Goal: Task Accomplishment & Management: Manage account settings

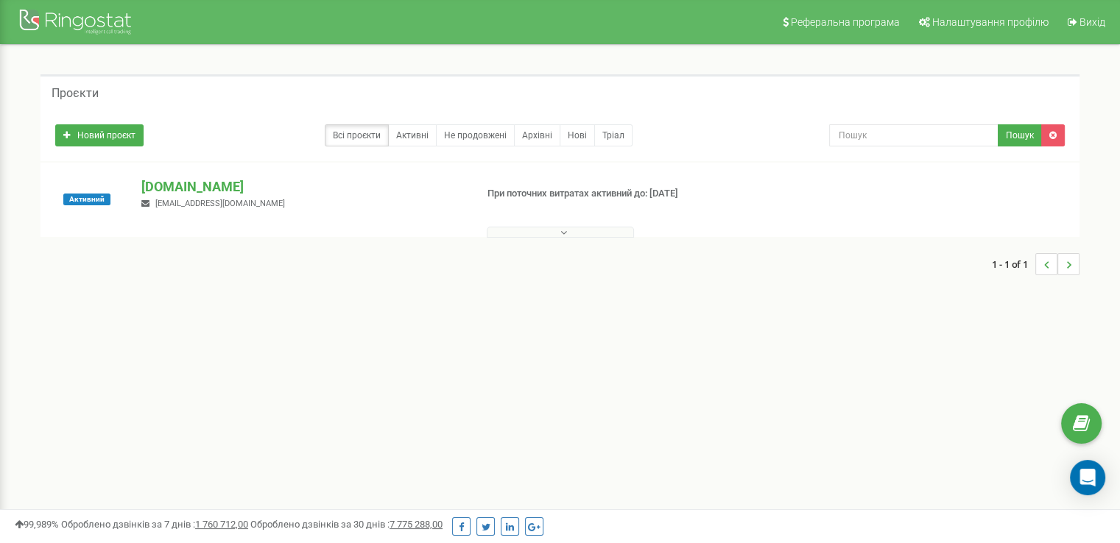
click at [495, 192] on p "При поточних витратах активний до: [DATE]" at bounding box center [605, 194] width 236 height 14
click at [567, 230] on button at bounding box center [560, 232] width 147 height 11
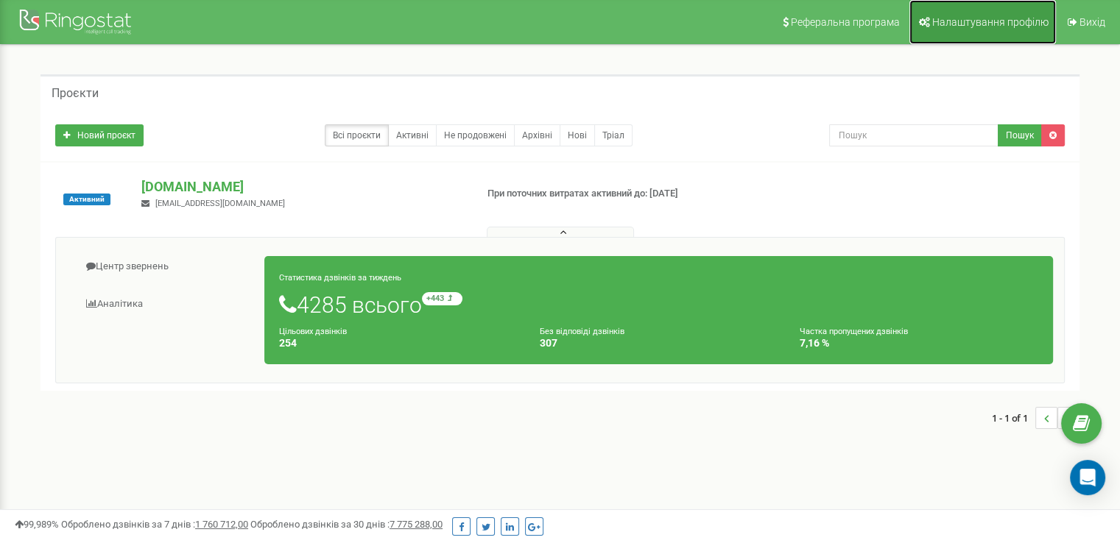
click at [978, 26] on span "Налаштування профілю" at bounding box center [990, 22] width 116 height 12
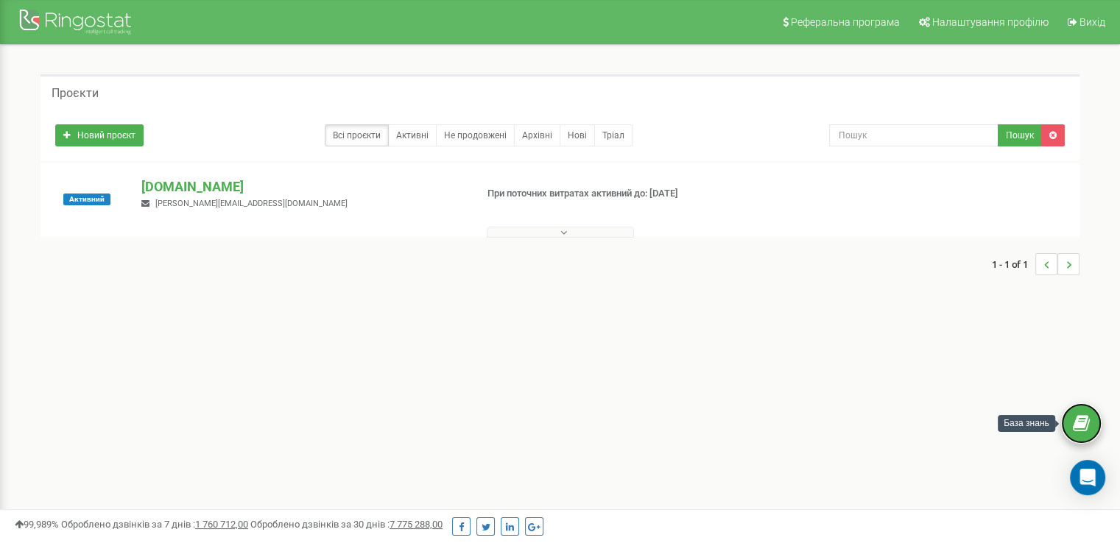
click at [1091, 425] on link at bounding box center [1081, 423] width 40 height 40
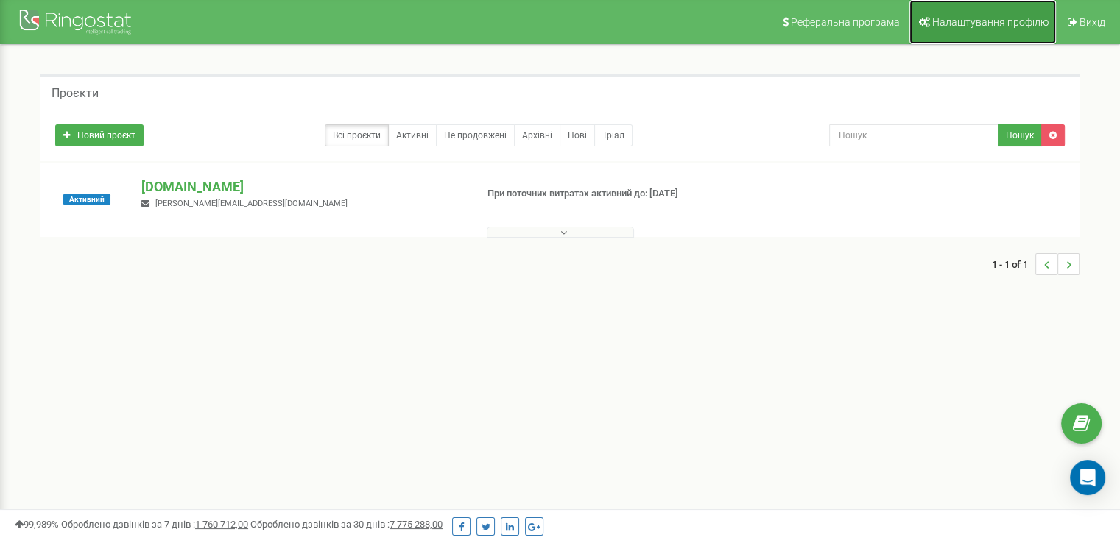
click at [1003, 12] on link "Налаштування профілю" at bounding box center [982, 22] width 146 height 44
click at [286, 245] on div "1 - 1 of 1" at bounding box center [559, 265] width 1039 height 52
click at [1015, 21] on span "Налаштування профілю" at bounding box center [990, 22] width 116 height 12
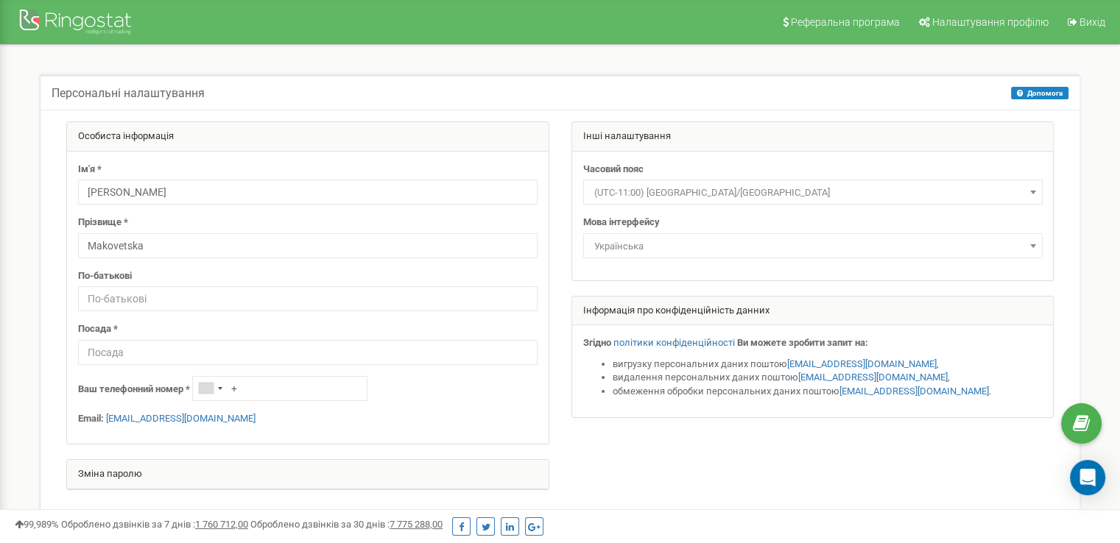
scroll to position [147, 0]
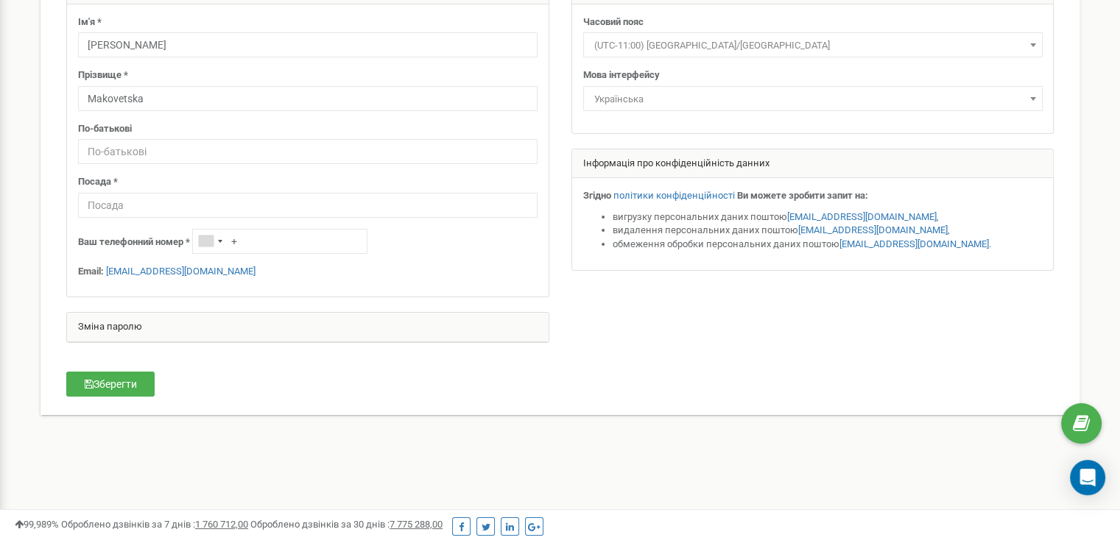
click at [128, 326] on div "Зміна паролю" at bounding box center [307, 327] width 481 height 29
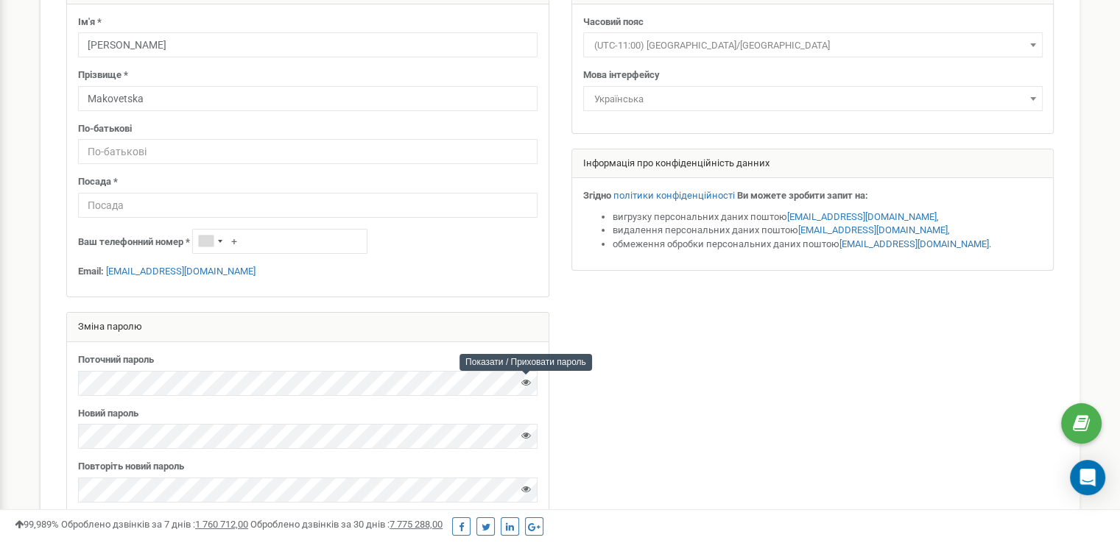
click at [524, 386] on icon at bounding box center [526, 383] width 10 height 10
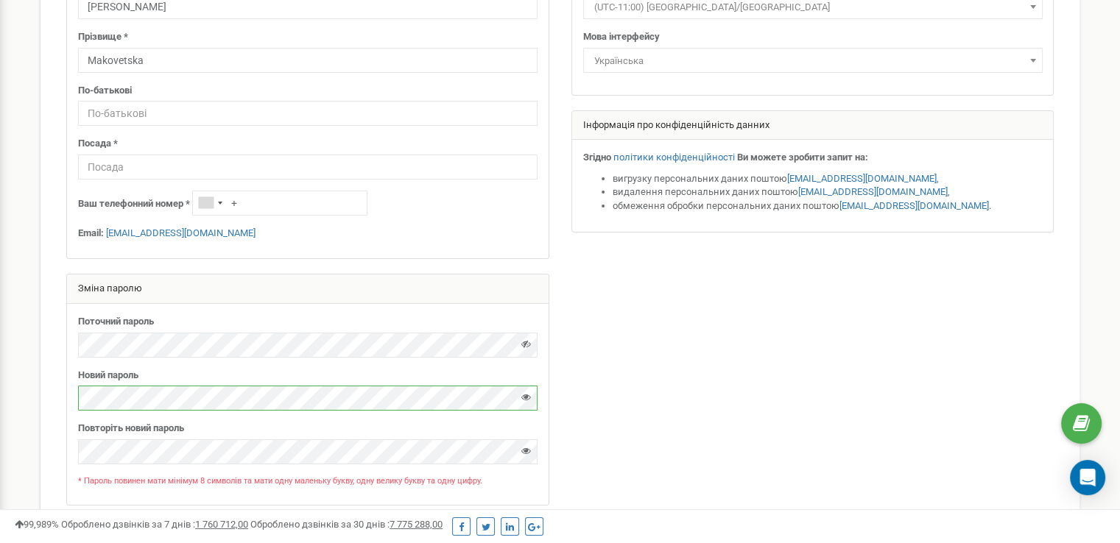
scroll to position [221, 0]
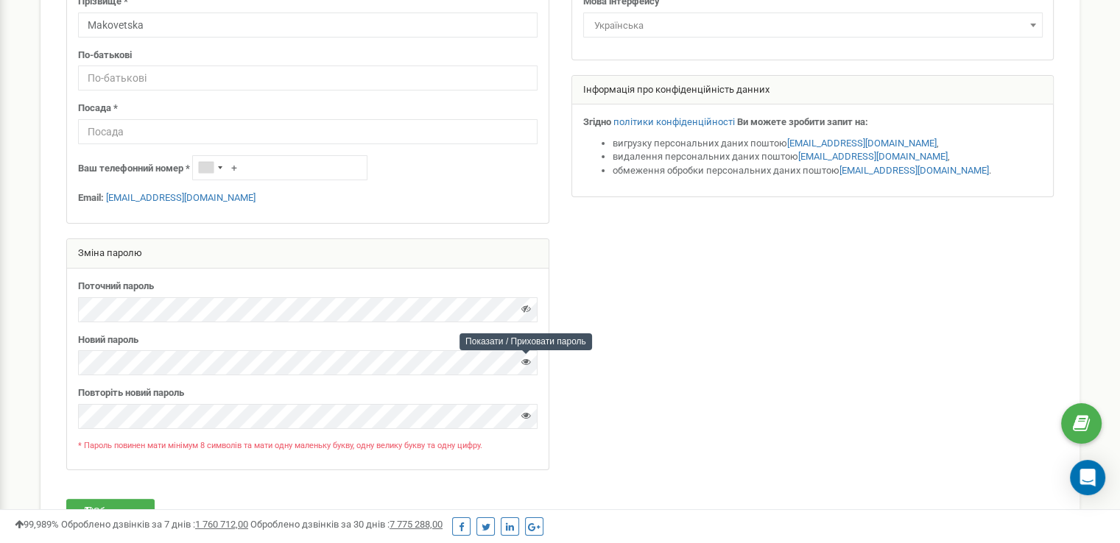
click at [526, 363] on icon at bounding box center [526, 362] width 10 height 10
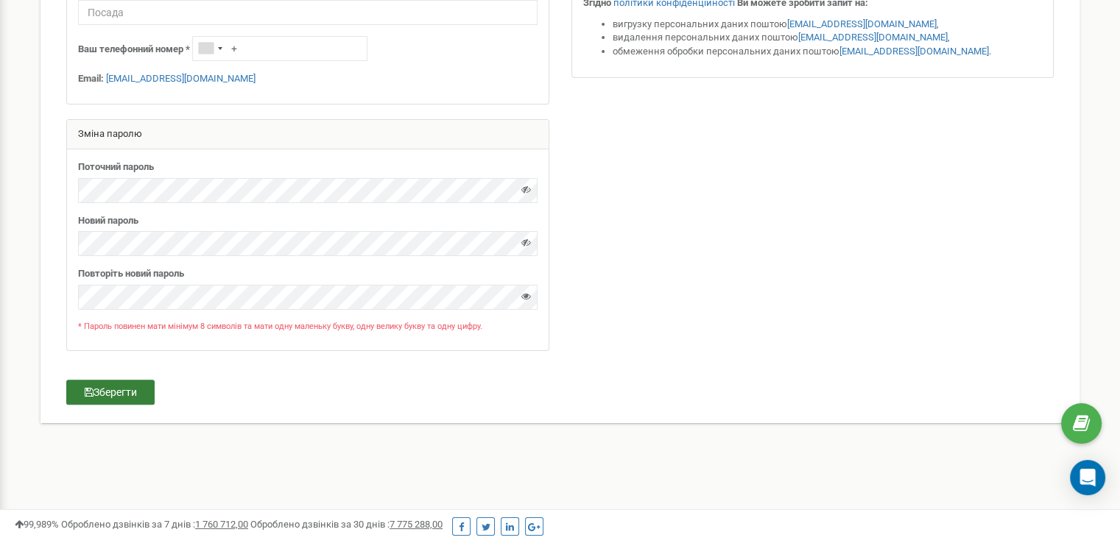
click at [118, 392] on button "Зберегти" at bounding box center [110, 392] width 88 height 25
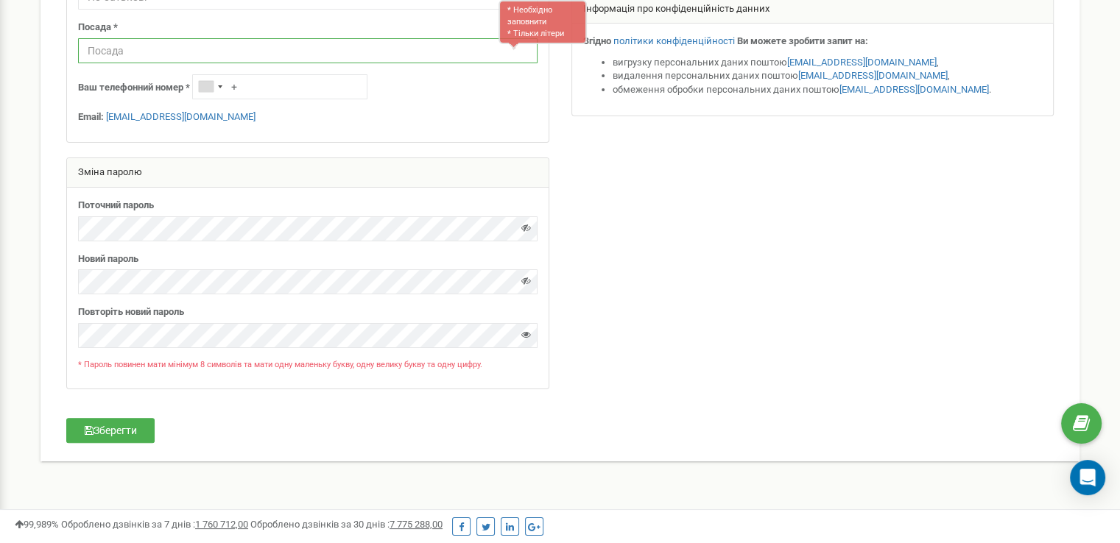
scroll to position [155, 0]
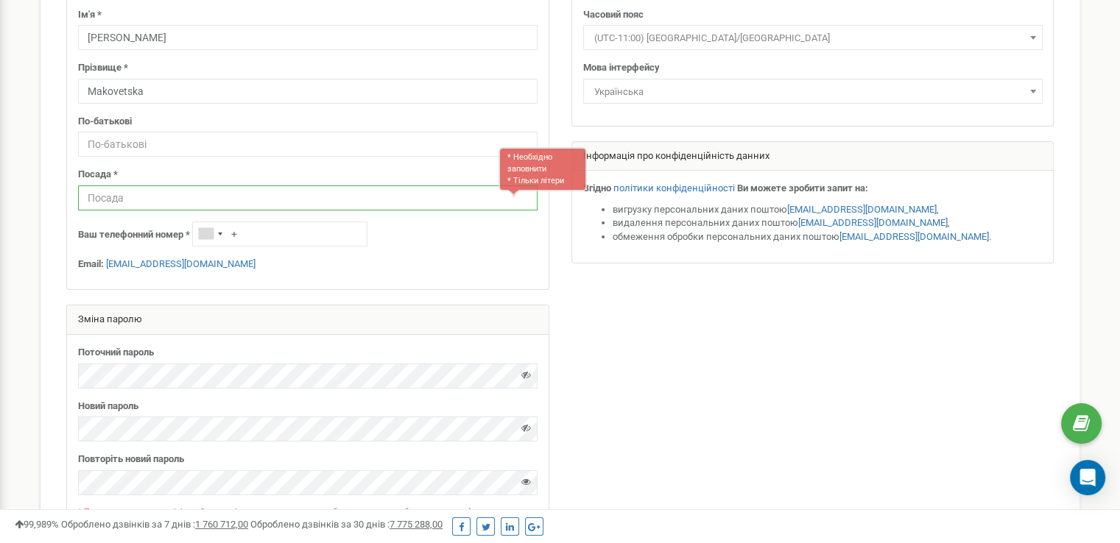
click at [215, 205] on input "text" at bounding box center [307, 198] width 459 height 25
click at [126, 360] on div "Поточний пароль" at bounding box center [307, 367] width 459 height 43
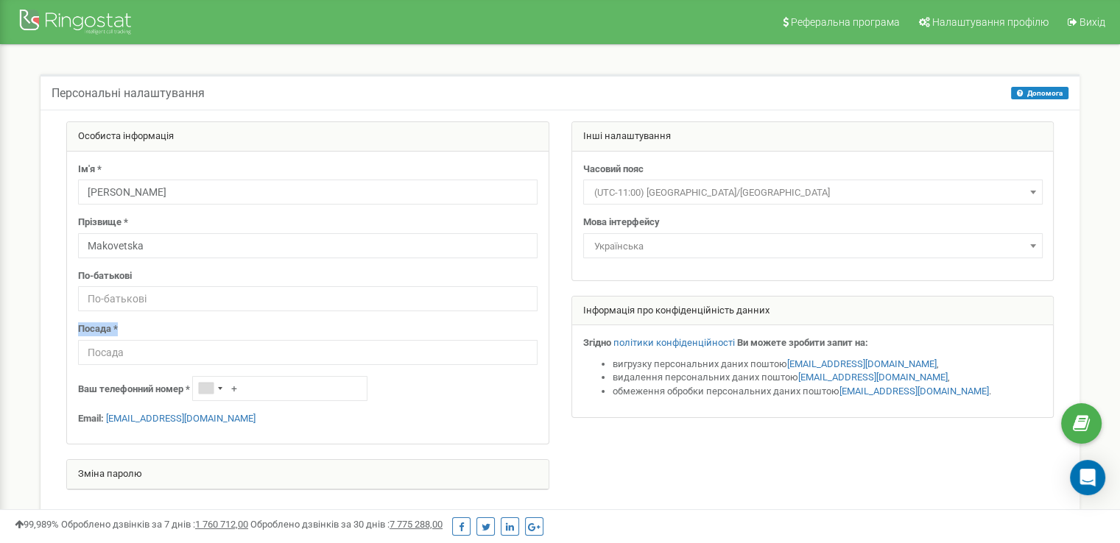
drag, startPoint x: 127, startPoint y: 328, endPoint x: 65, endPoint y: 331, distance: 61.9
click at [65, 331] on div "Особиста інформація Ім'я * [PERSON_NAME] Прізвище * [PERSON_NAME] По-батькові П…" at bounding box center [307, 313] width 505 height 384
copy label "Посада *"
click at [1085, 21] on span "Вихід" at bounding box center [1092, 22] width 26 height 12
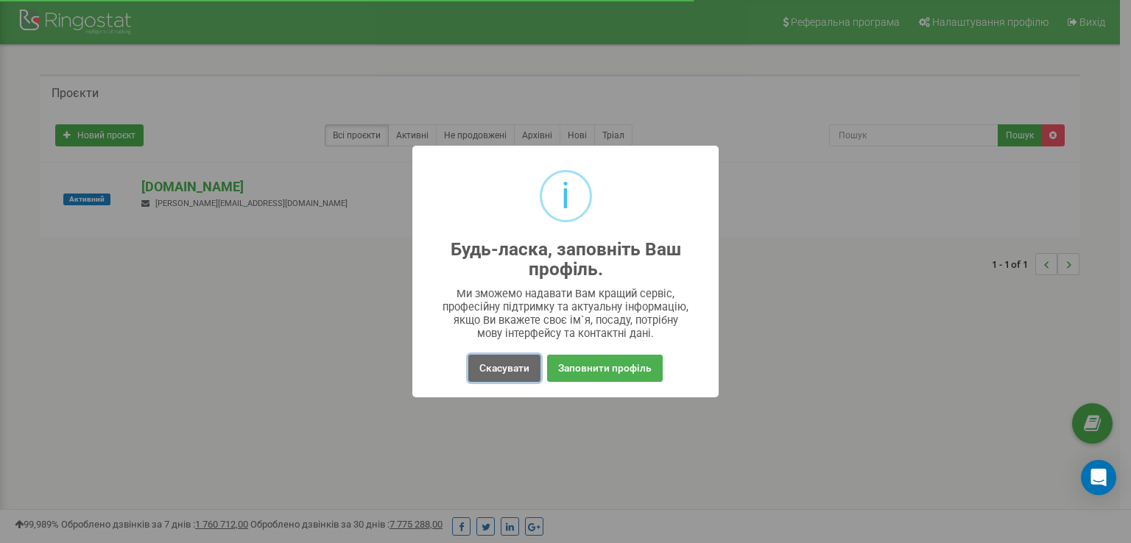
click at [526, 378] on button "Скасувати" at bounding box center [504, 368] width 72 height 27
